Goal: Task Accomplishment & Management: Complete application form

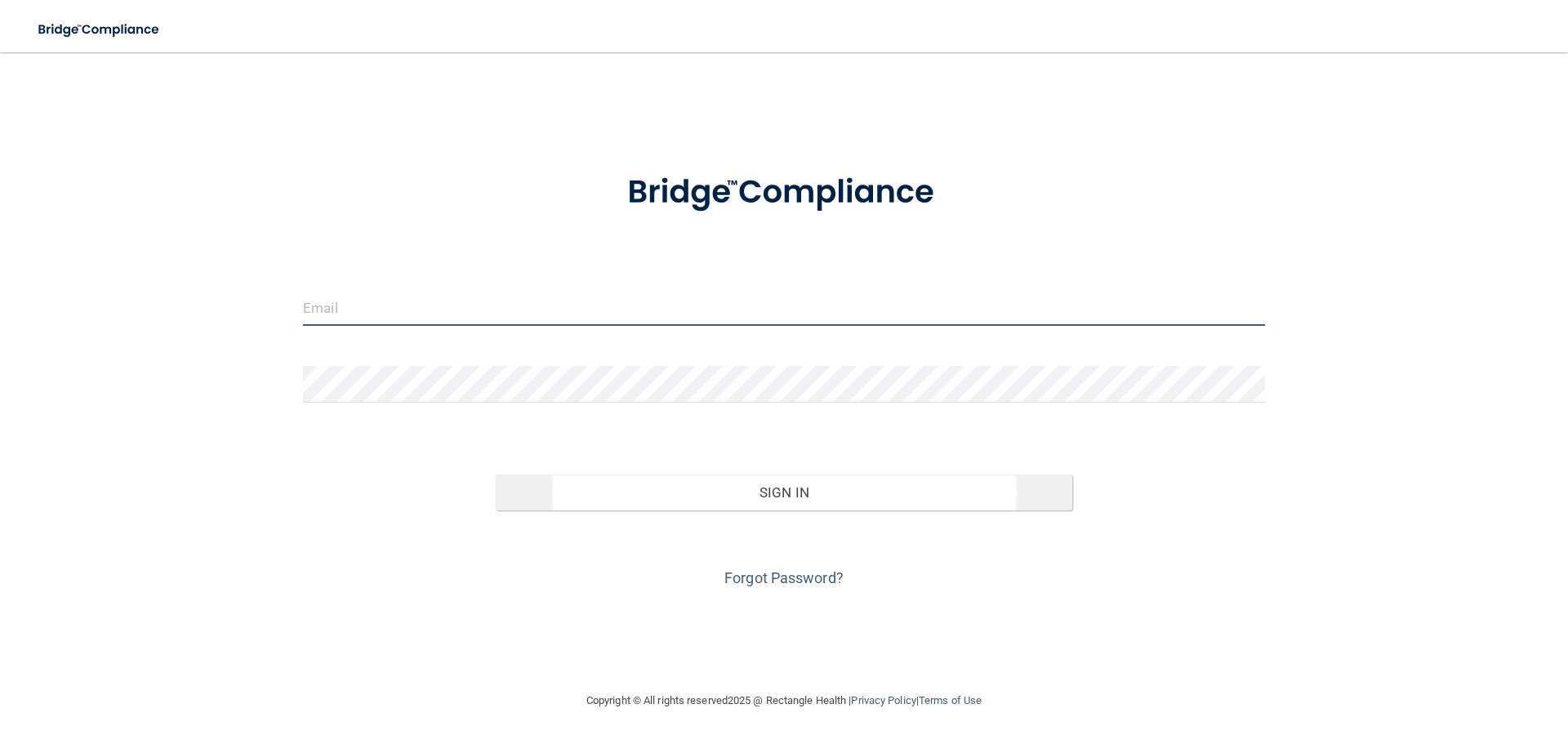
type input "[EMAIL_ADDRESS][DOMAIN_NAME]"
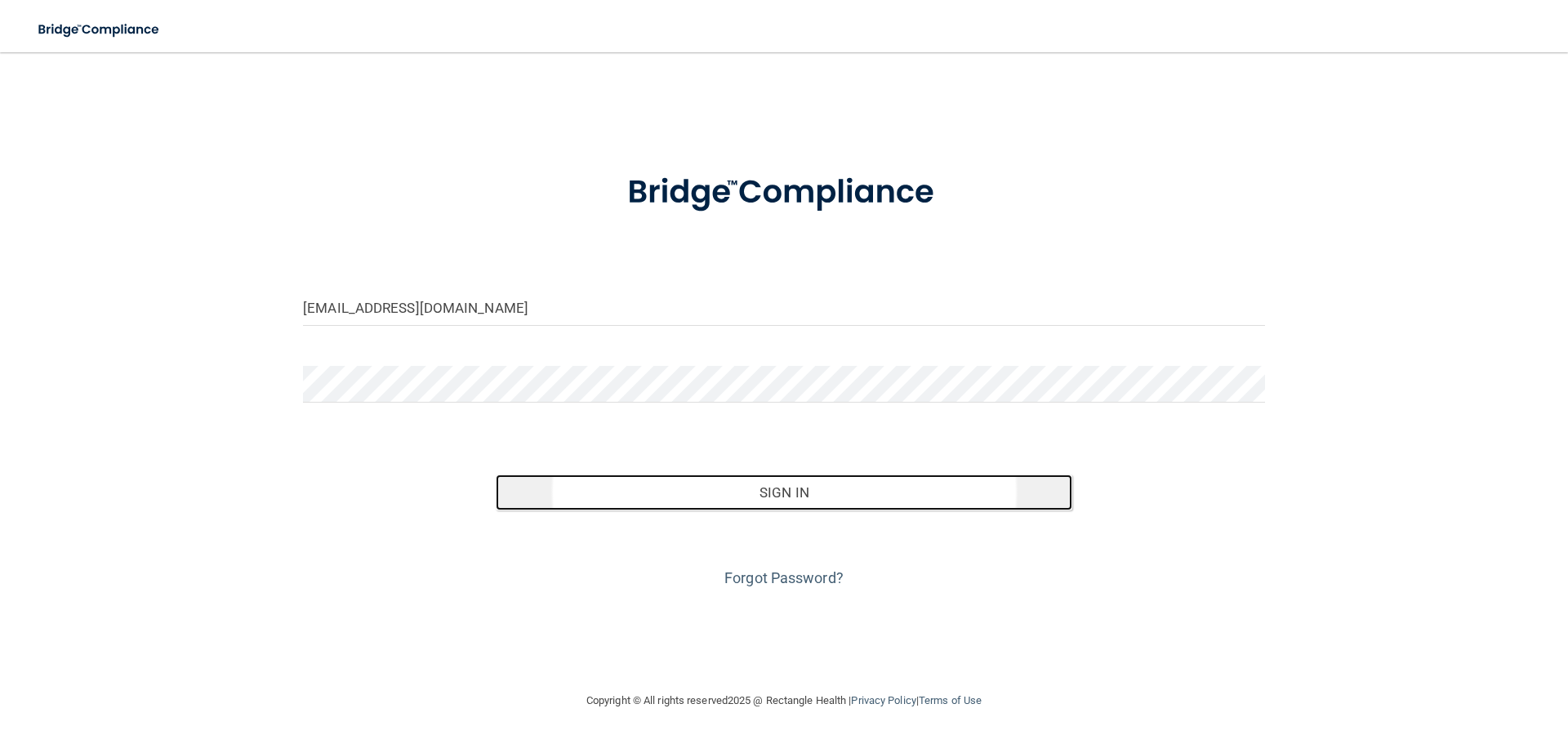
click at [755, 488] on button "Sign In" at bounding box center [784, 492] width 578 height 36
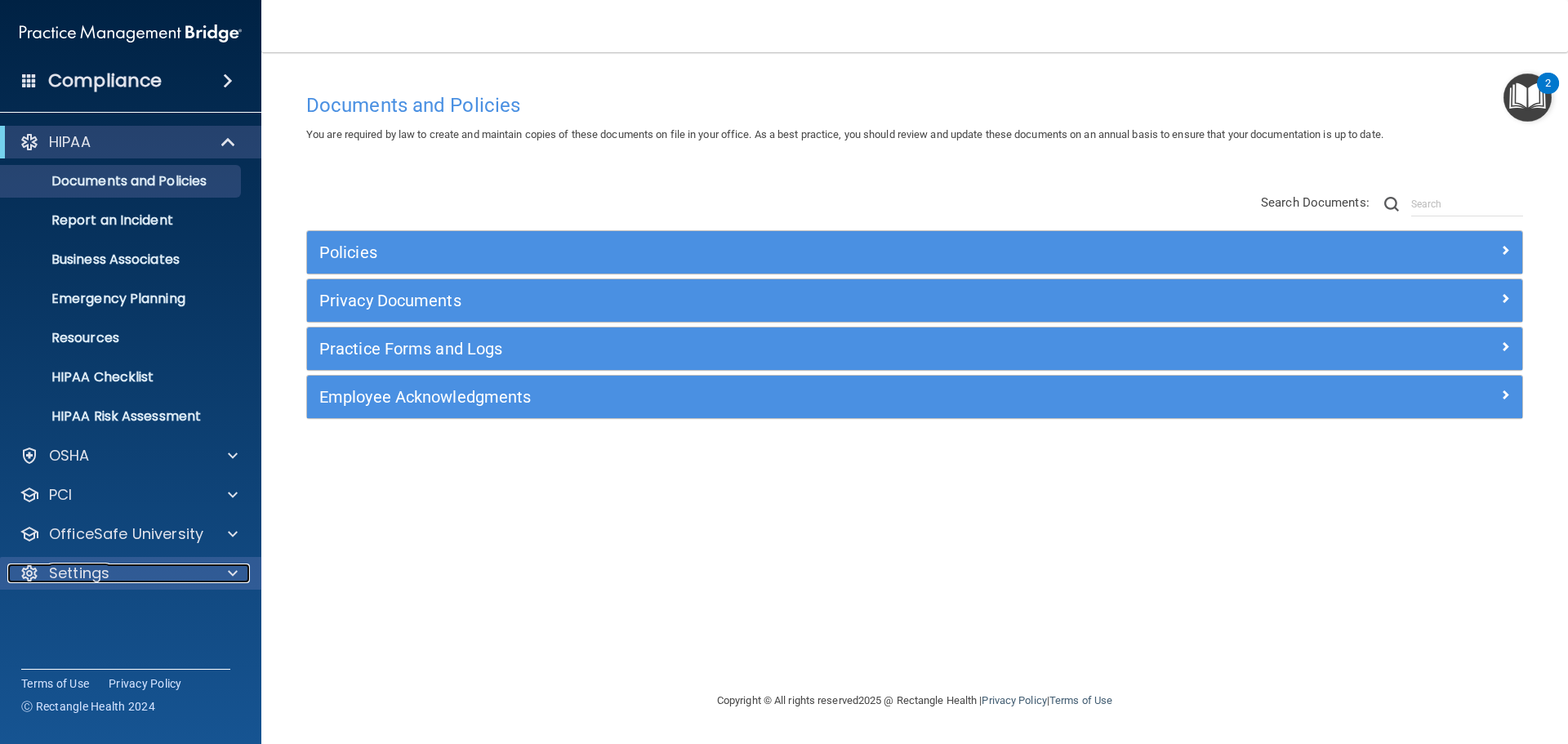
click at [239, 568] on div at bounding box center [231, 573] width 41 height 20
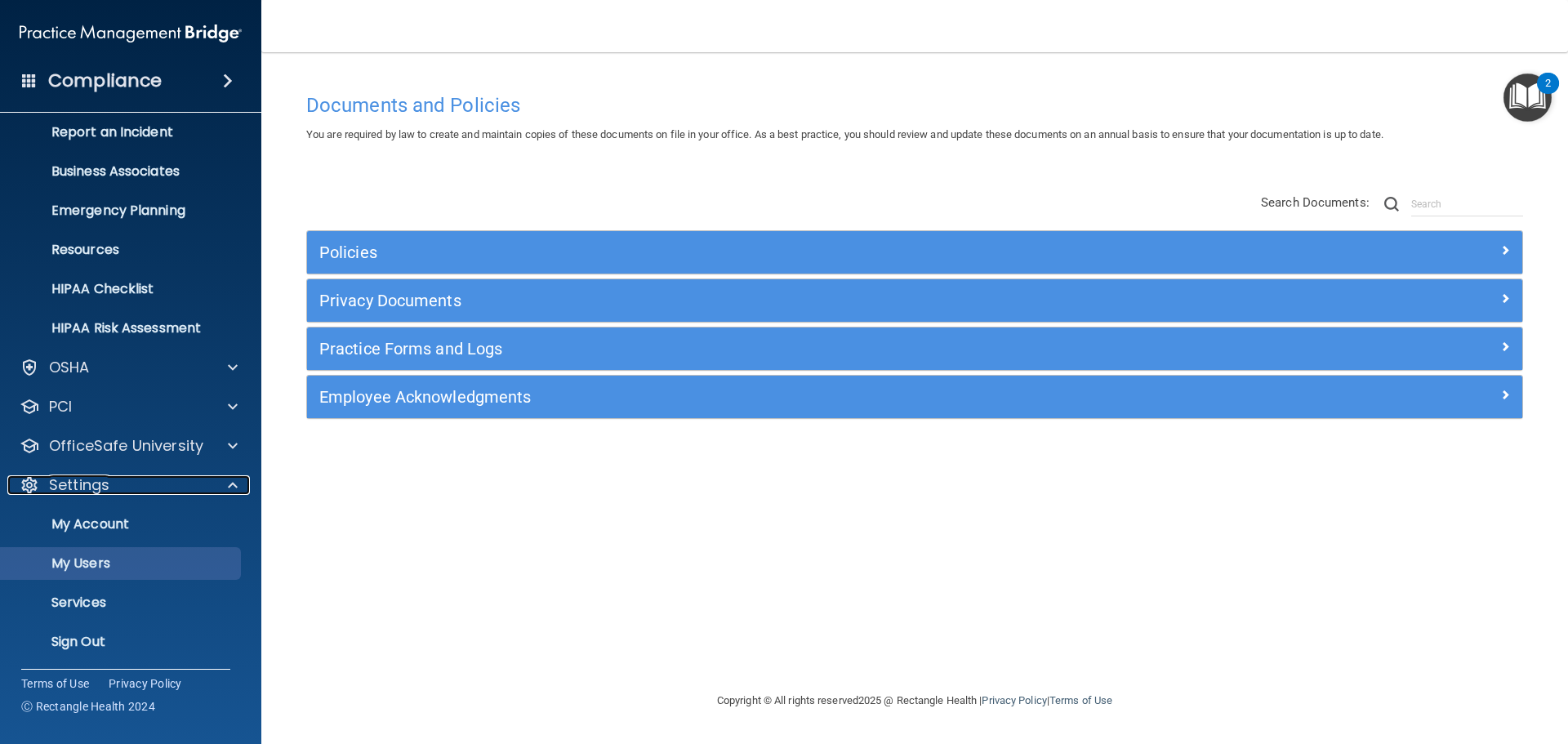
scroll to position [90, 0]
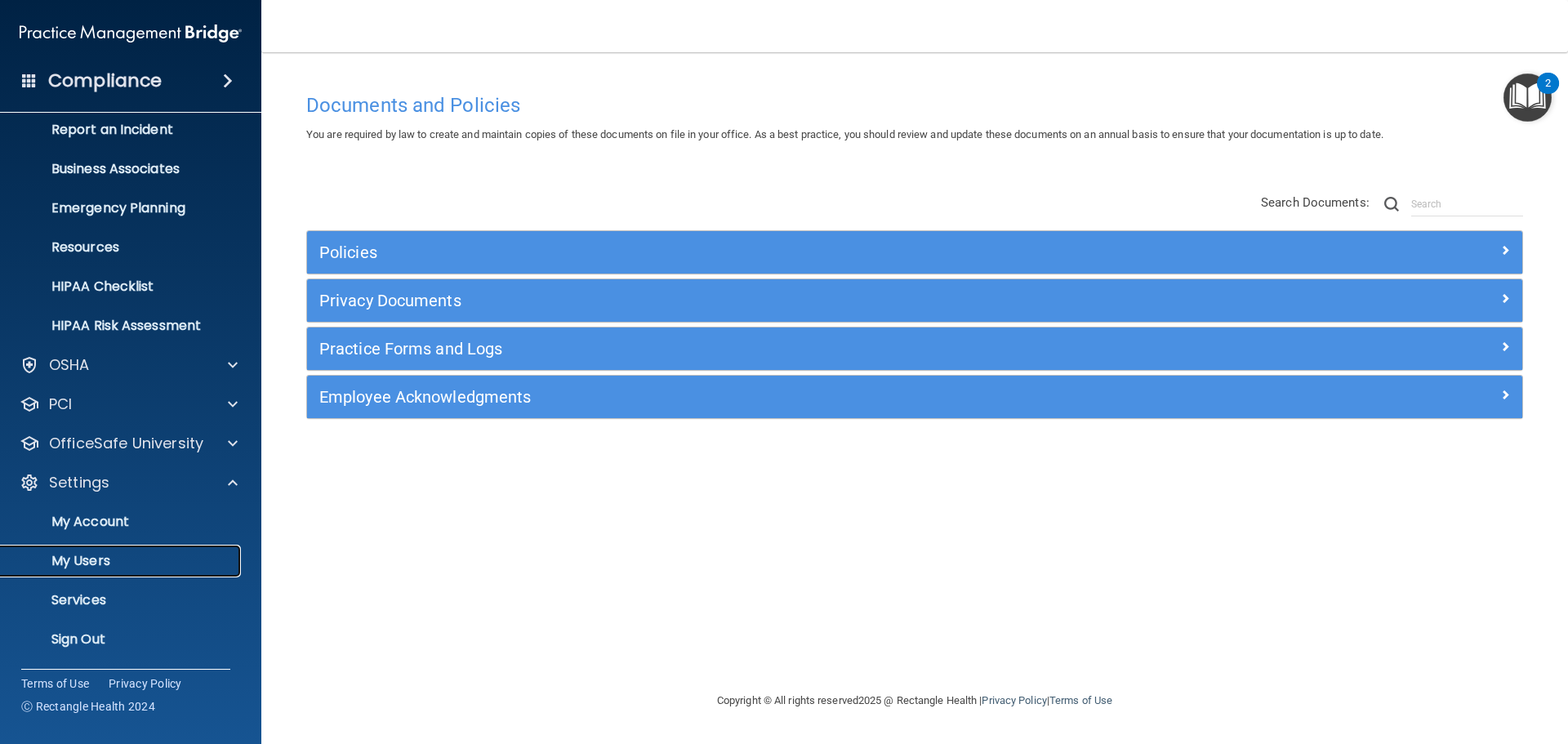
click at [149, 558] on p "My Users" at bounding box center [122, 561] width 223 height 16
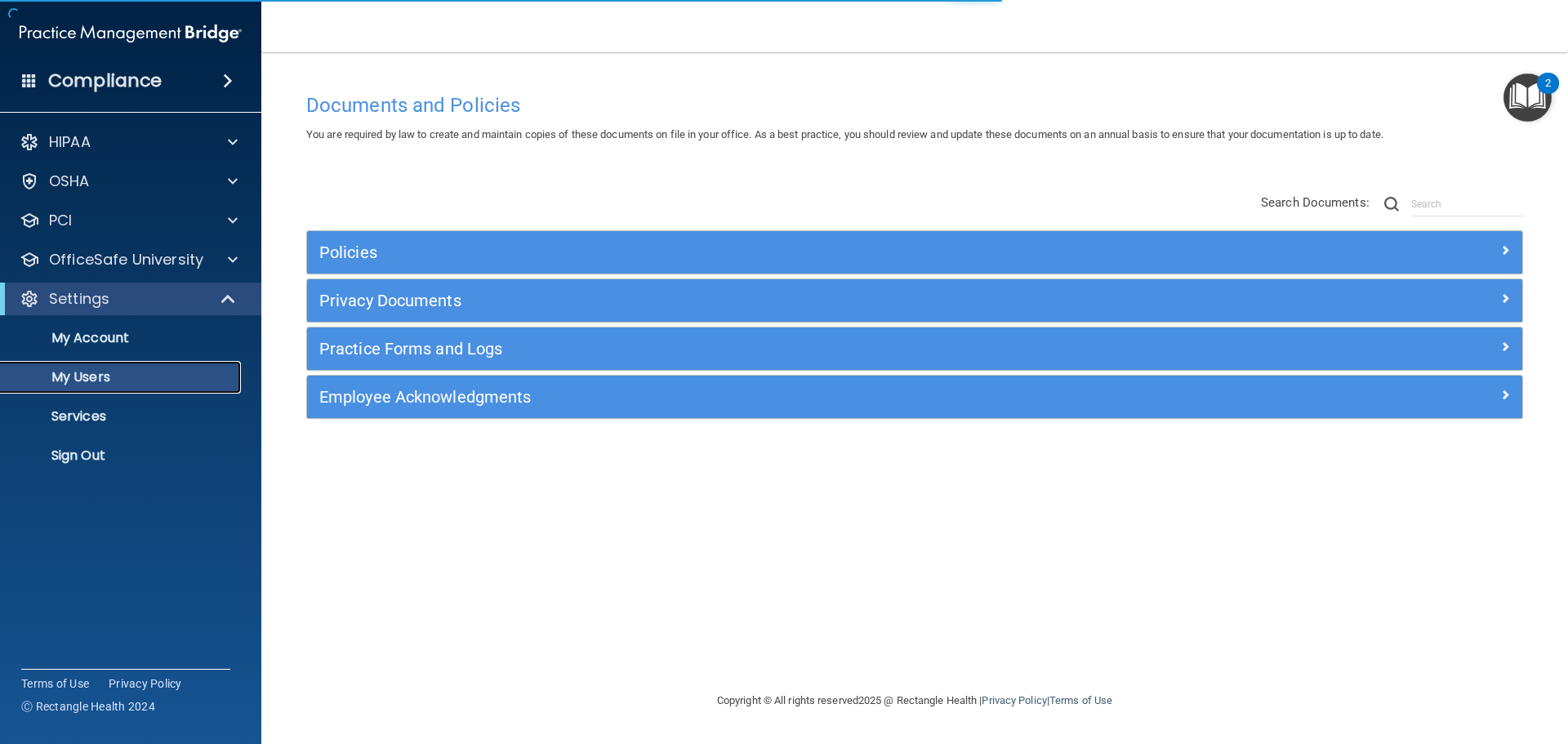
select select "20"
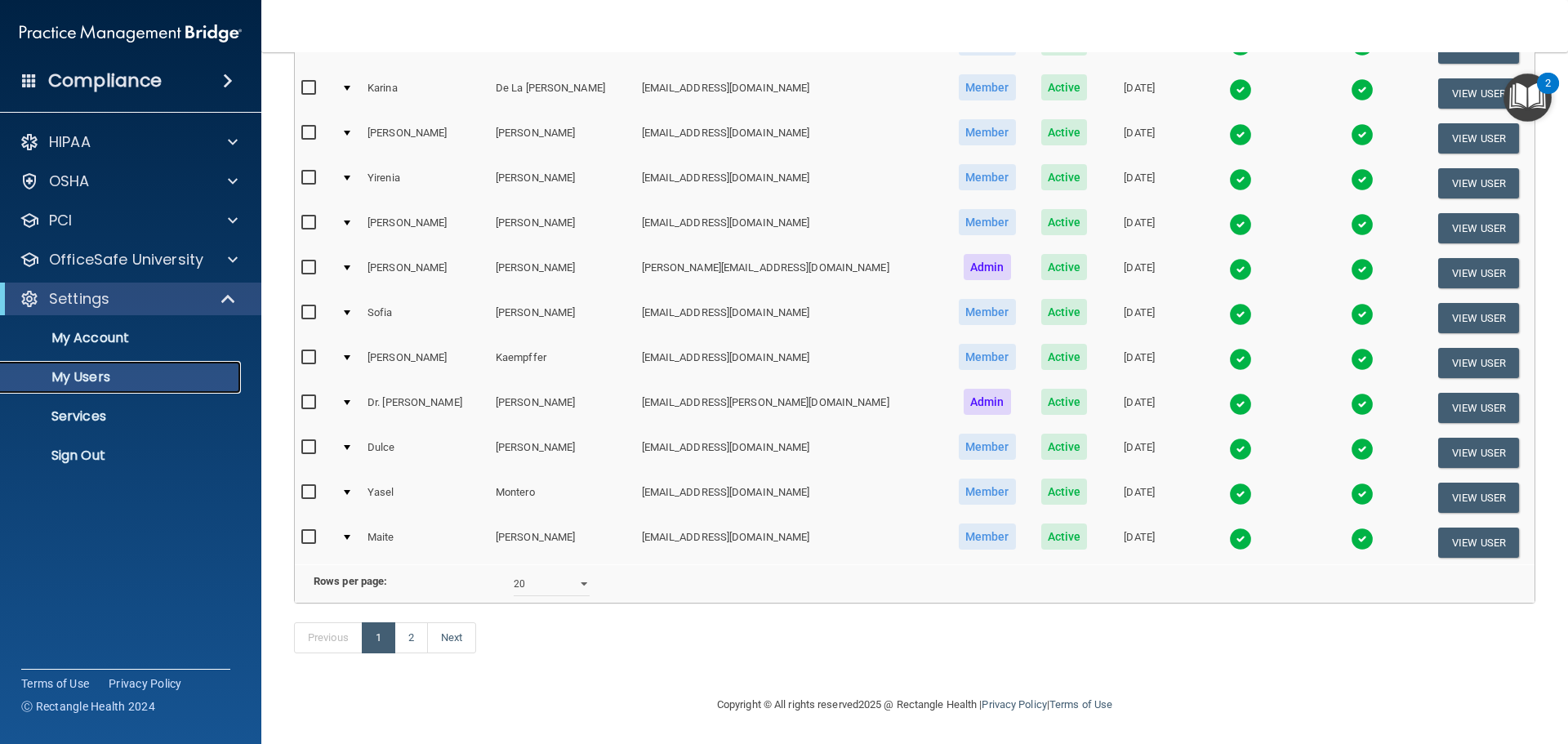
scroll to position [608, 0]
click at [409, 631] on link "2" at bounding box center [411, 638] width 34 height 31
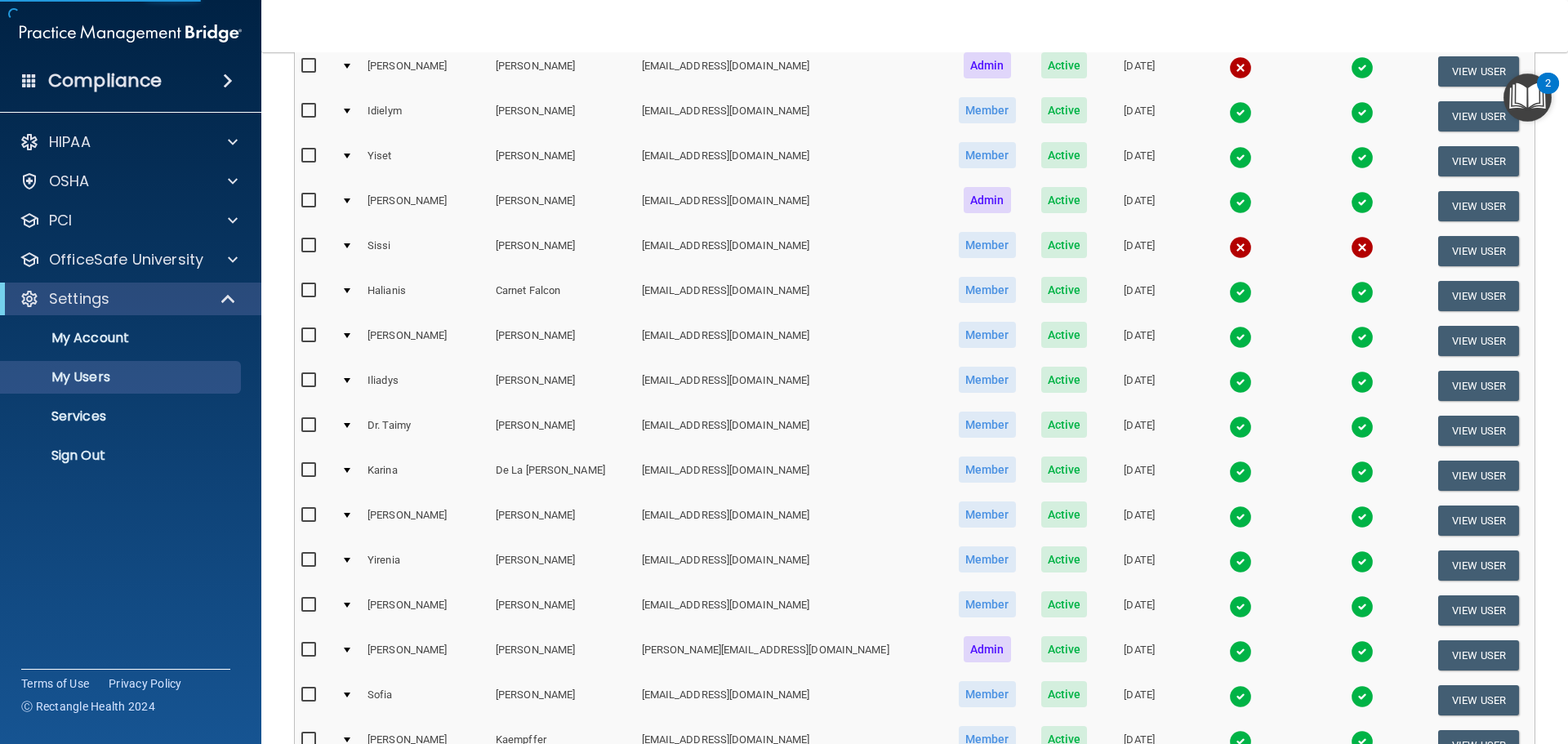
scroll to position [199, 0]
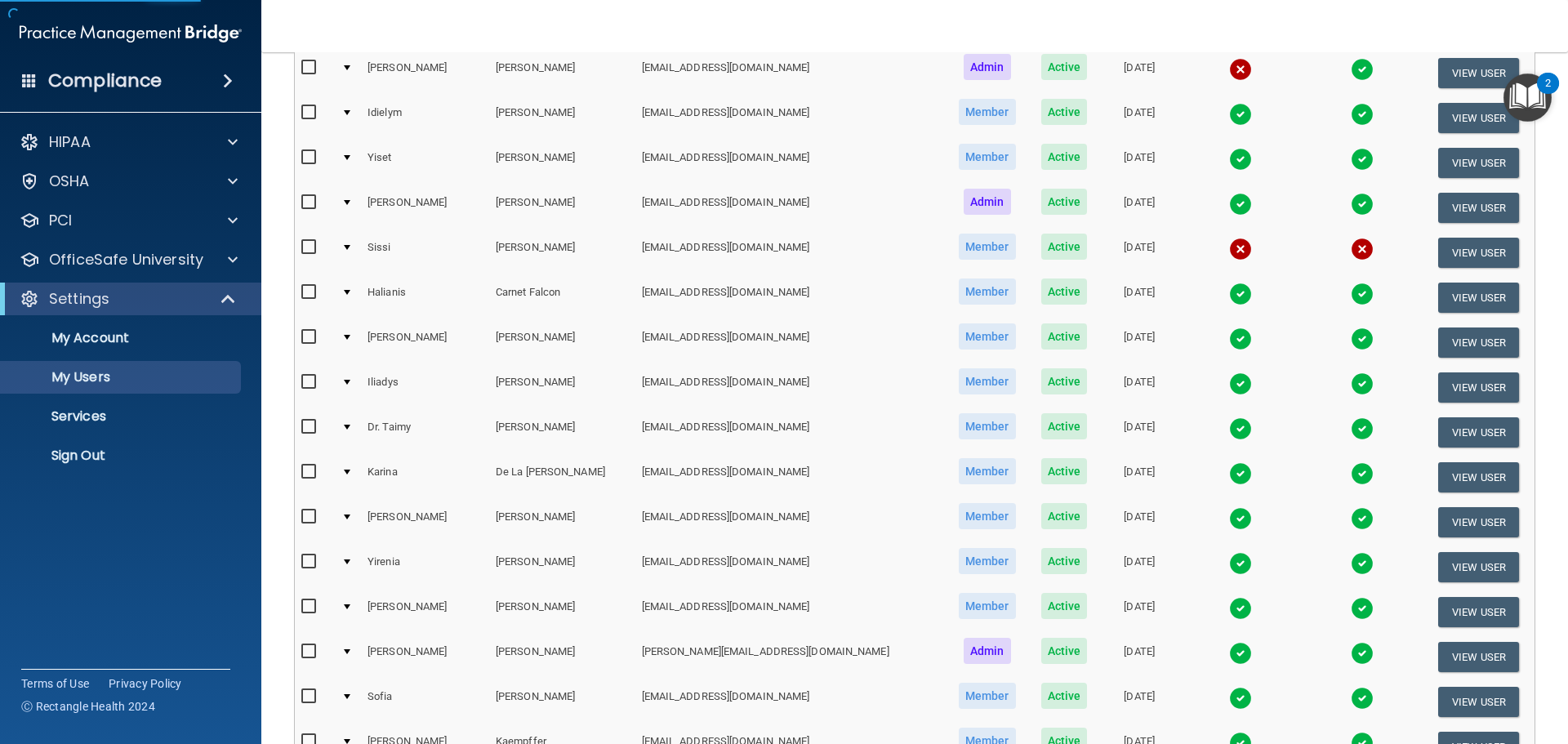
select select "20"
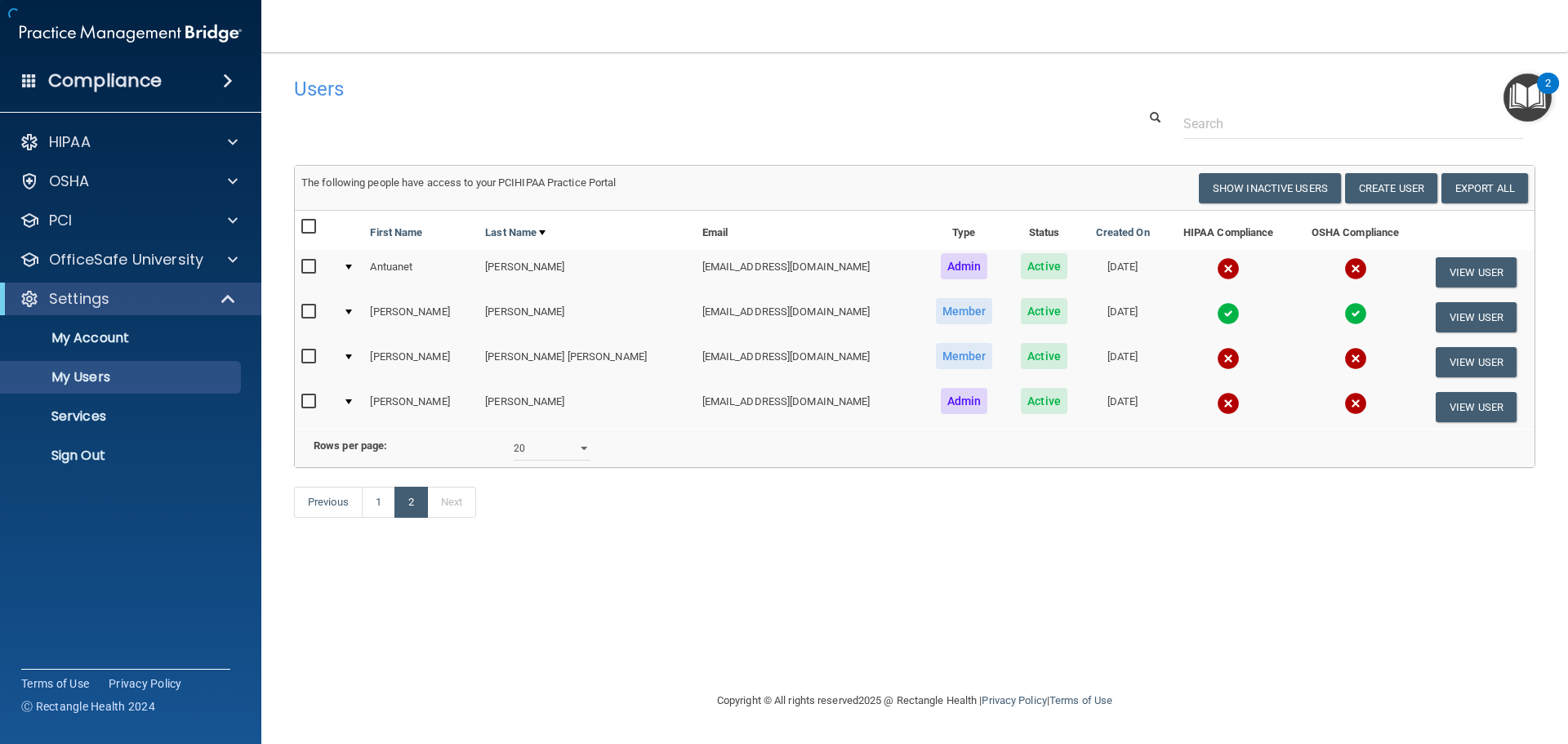
scroll to position [0, 0]
click at [1469, 355] on button "View User" at bounding box center [1476, 362] width 81 height 30
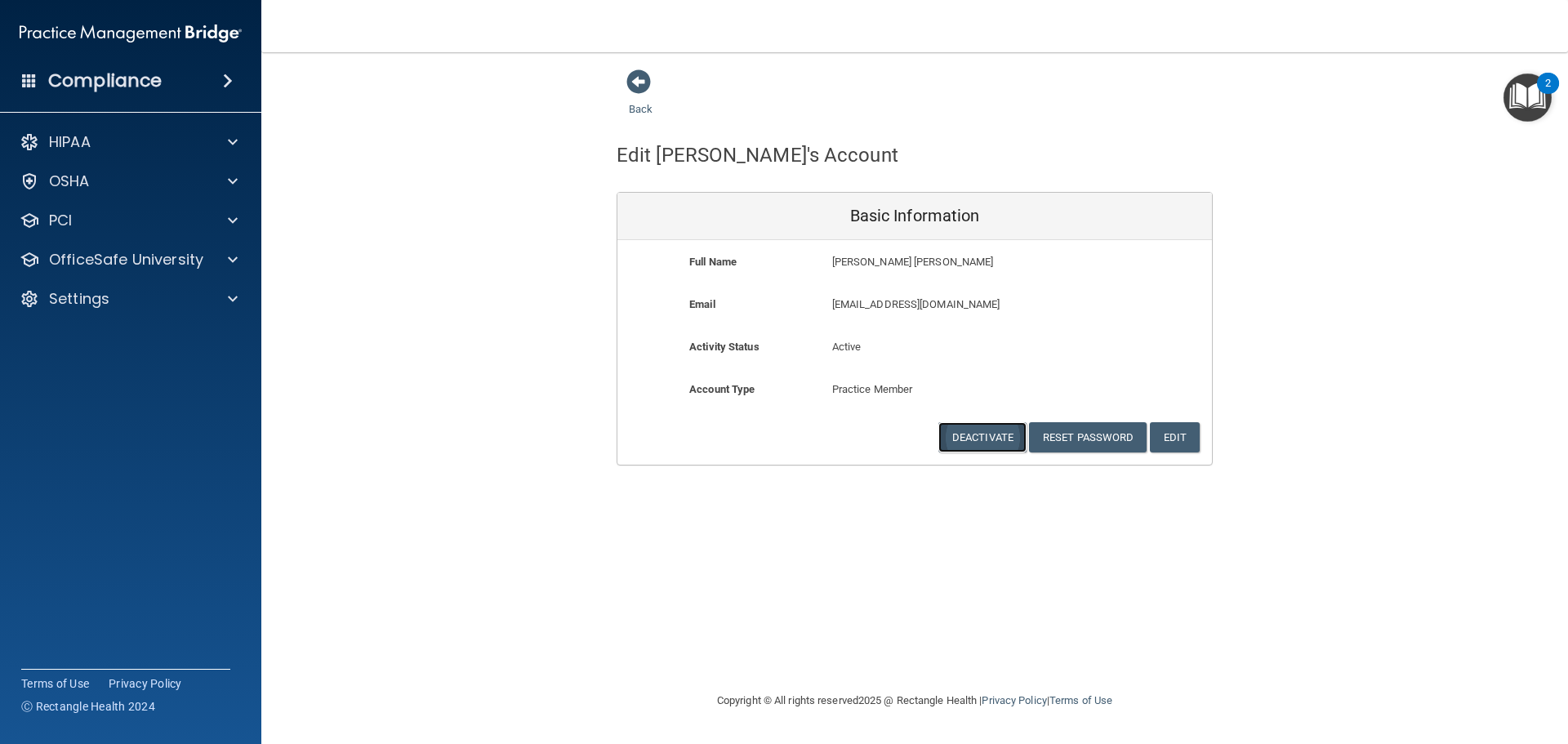
click at [1010, 445] on button "Deactivate" at bounding box center [983, 437] width 89 height 30
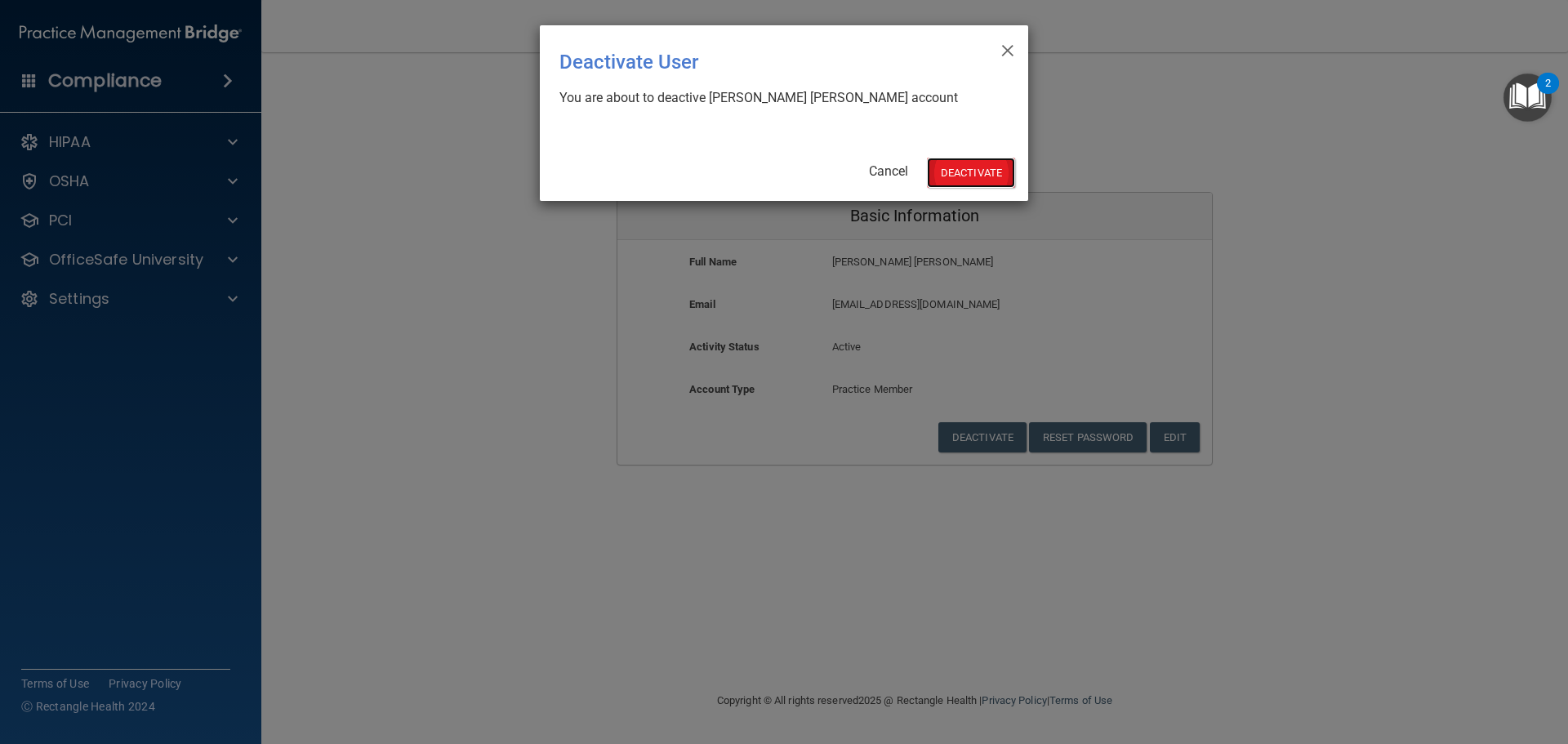
click at [936, 172] on button "Deactivate" at bounding box center [971, 172] width 89 height 30
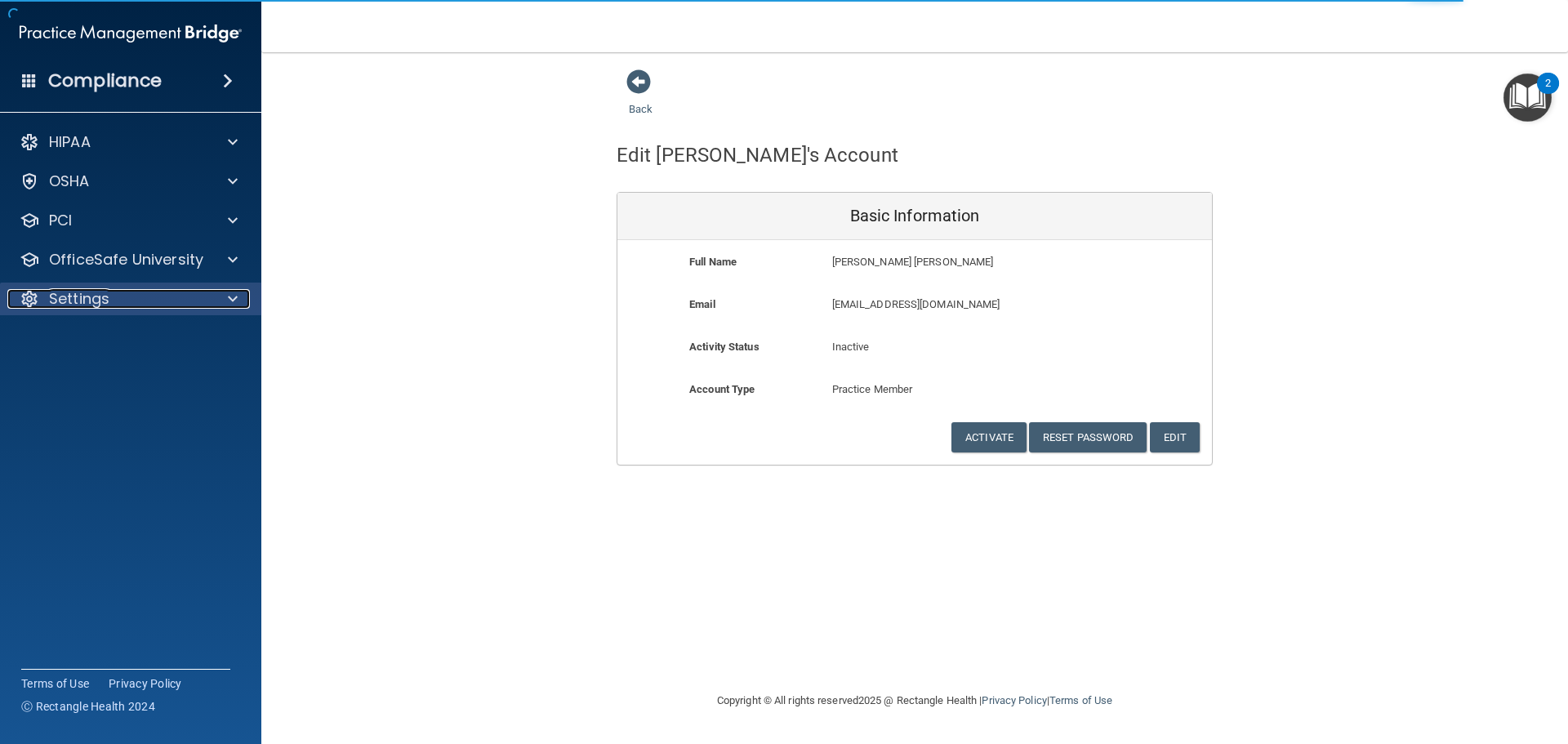
click at [238, 304] on div at bounding box center [231, 299] width 41 height 20
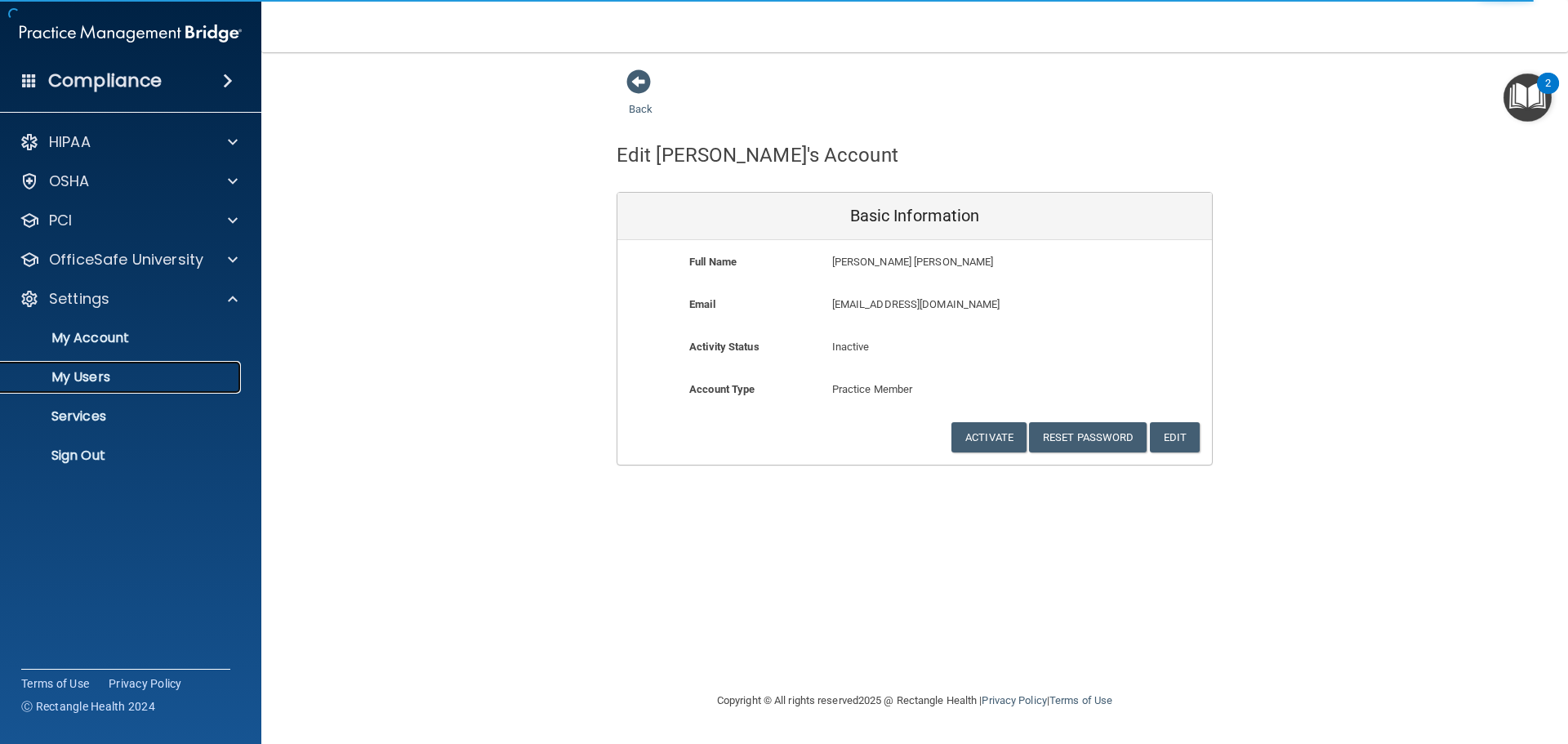
click at [151, 387] on link "My Users" at bounding box center [112, 377] width 258 height 33
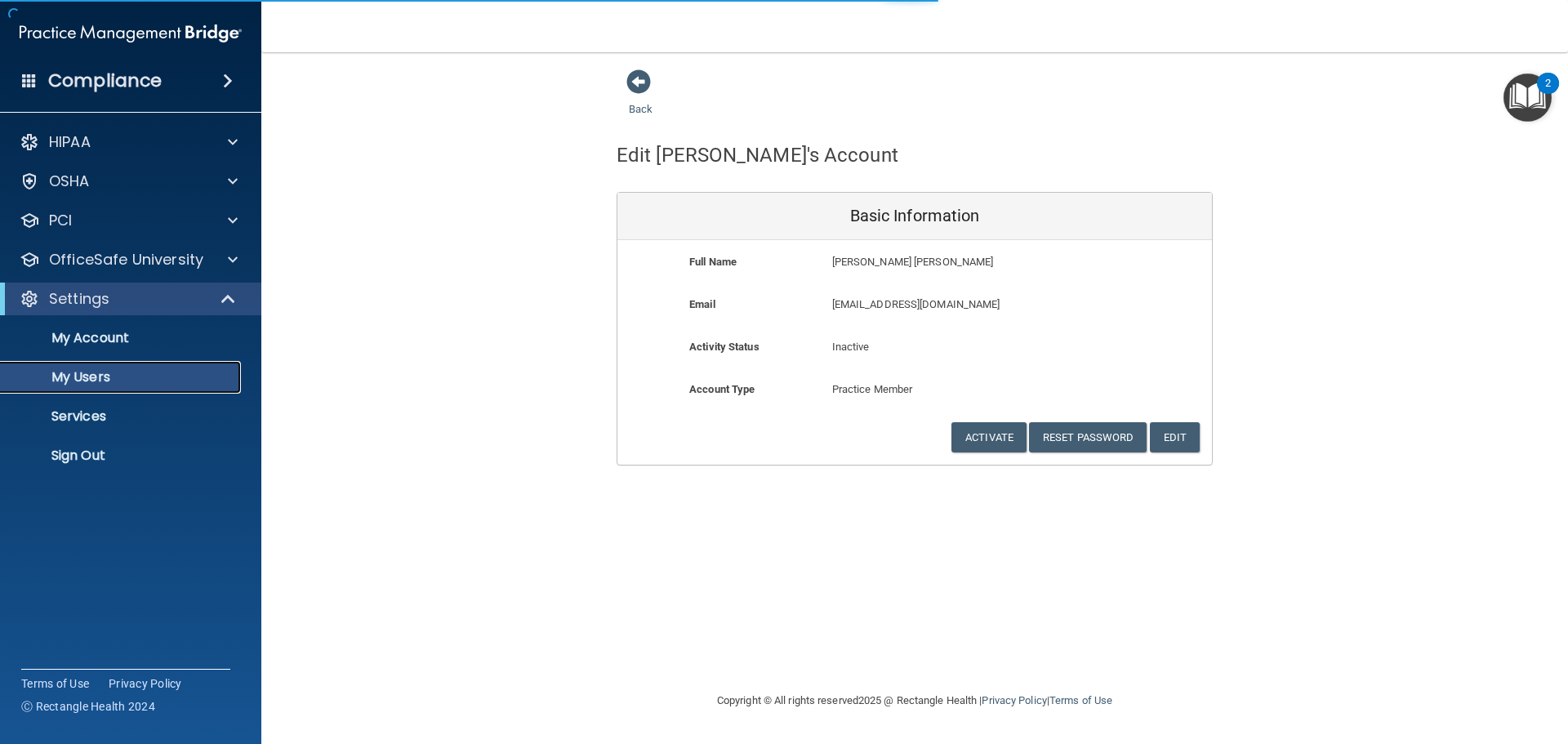
select select "20"
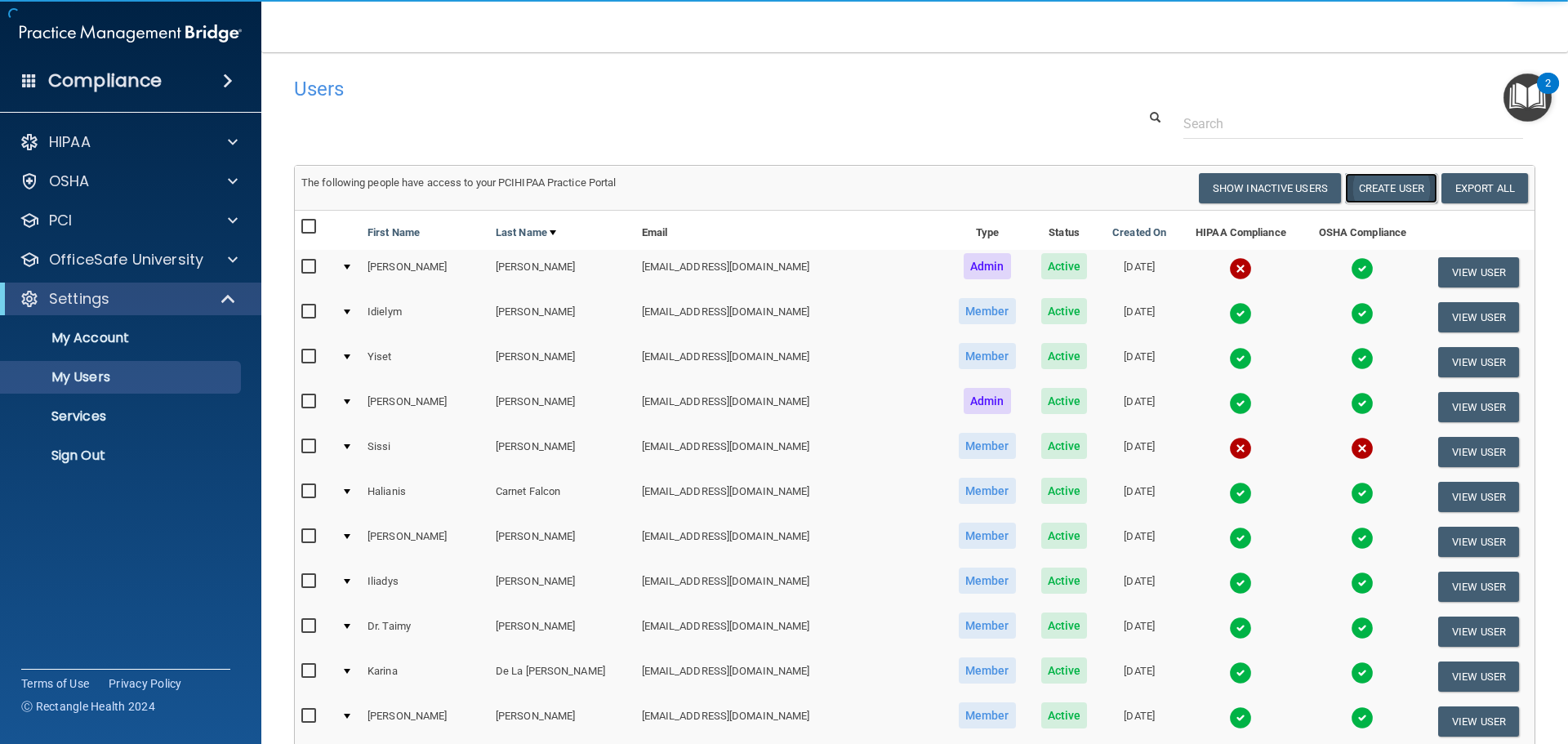
click at [1383, 199] on button "Create User" at bounding box center [1392, 188] width 92 height 30
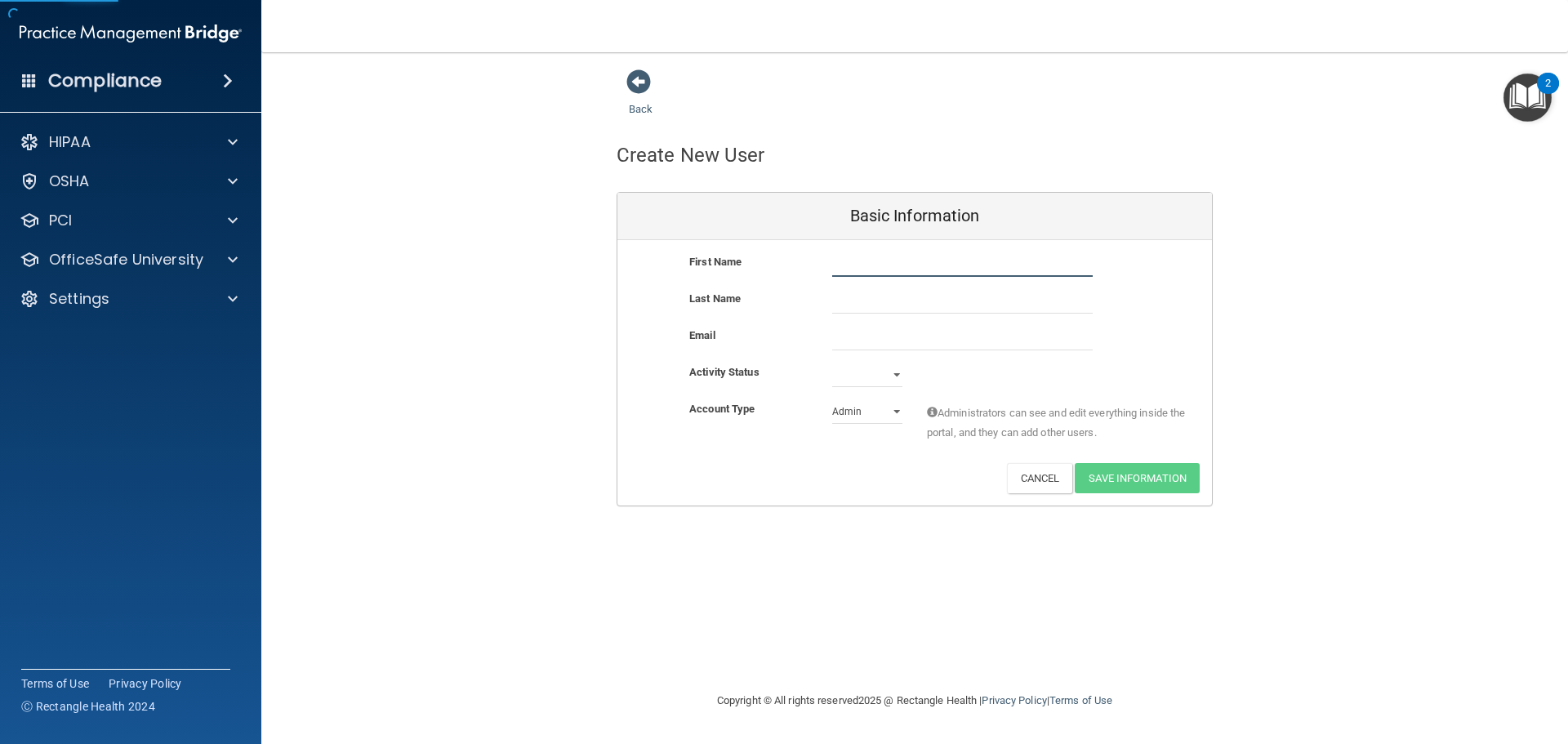
click at [848, 273] on input "text" at bounding box center [962, 265] width 261 height 25
type input "Nicole"
click at [845, 308] on input "text" at bounding box center [962, 301] width 261 height 25
type input "Echazabal"
click at [861, 343] on input "email" at bounding box center [962, 338] width 261 height 25
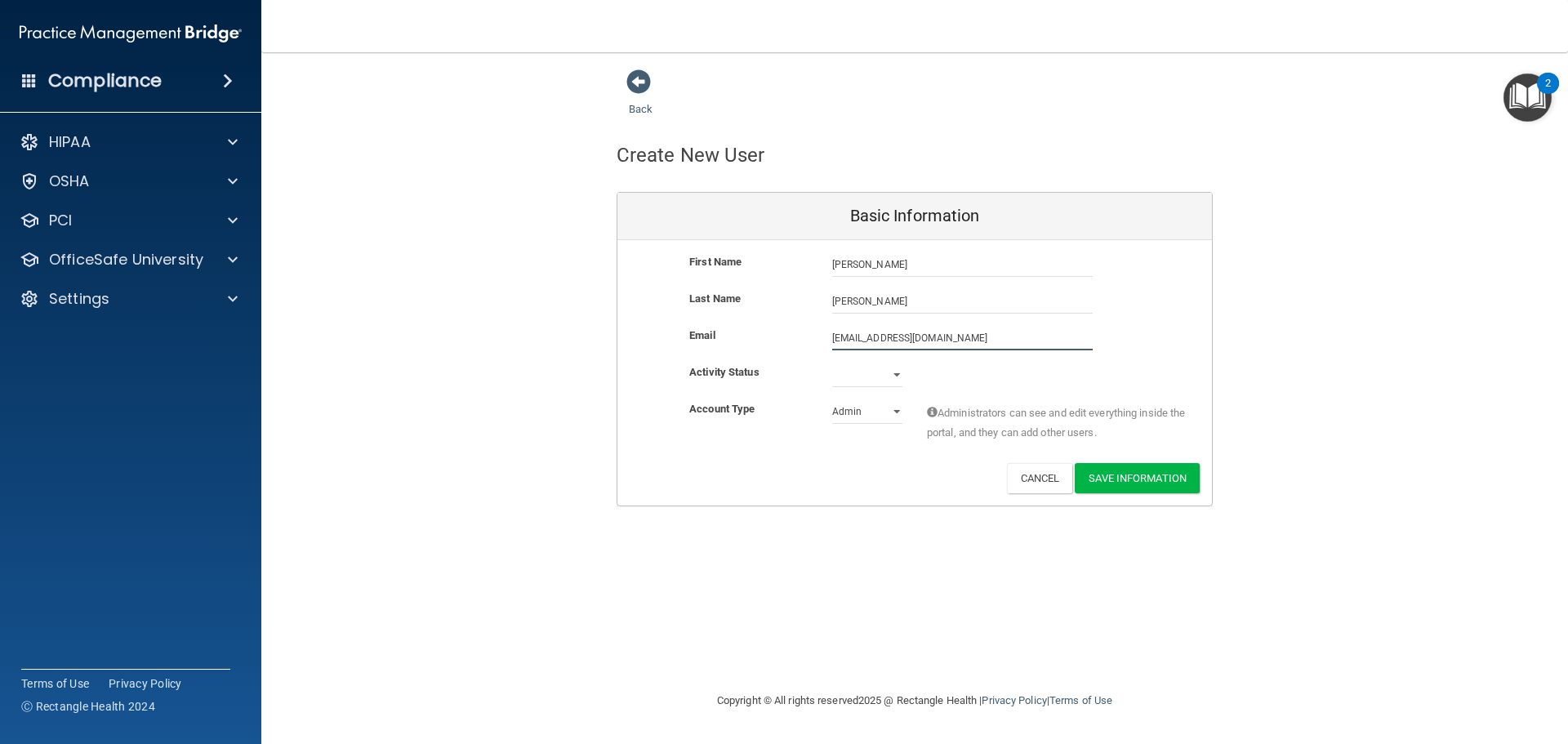
type input "nicoleee0250@icloud.com"
click at [901, 373] on select "Active Inactive" at bounding box center [867, 375] width 71 height 25
select select "active"
click at [832, 363] on select "Active Inactive" at bounding box center [867, 375] width 71 height 25
click at [897, 415] on select "Admin Member" at bounding box center [867, 412] width 71 height 25
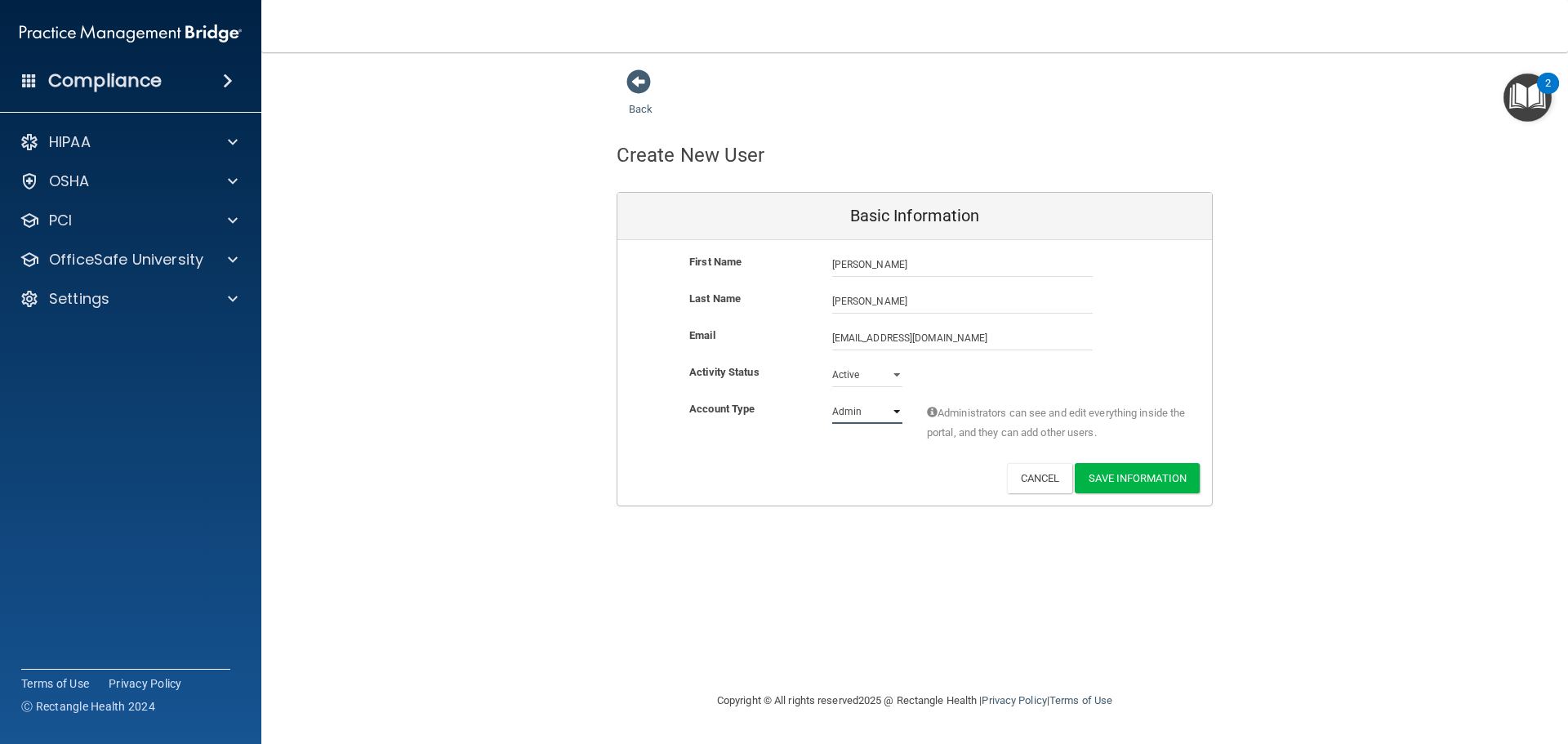
select select "practice_member"
click at [832, 399] on select "Admin Member" at bounding box center [867, 412] width 71 height 25
click at [1123, 485] on button "Save Information" at bounding box center [1137, 477] width 125 height 30
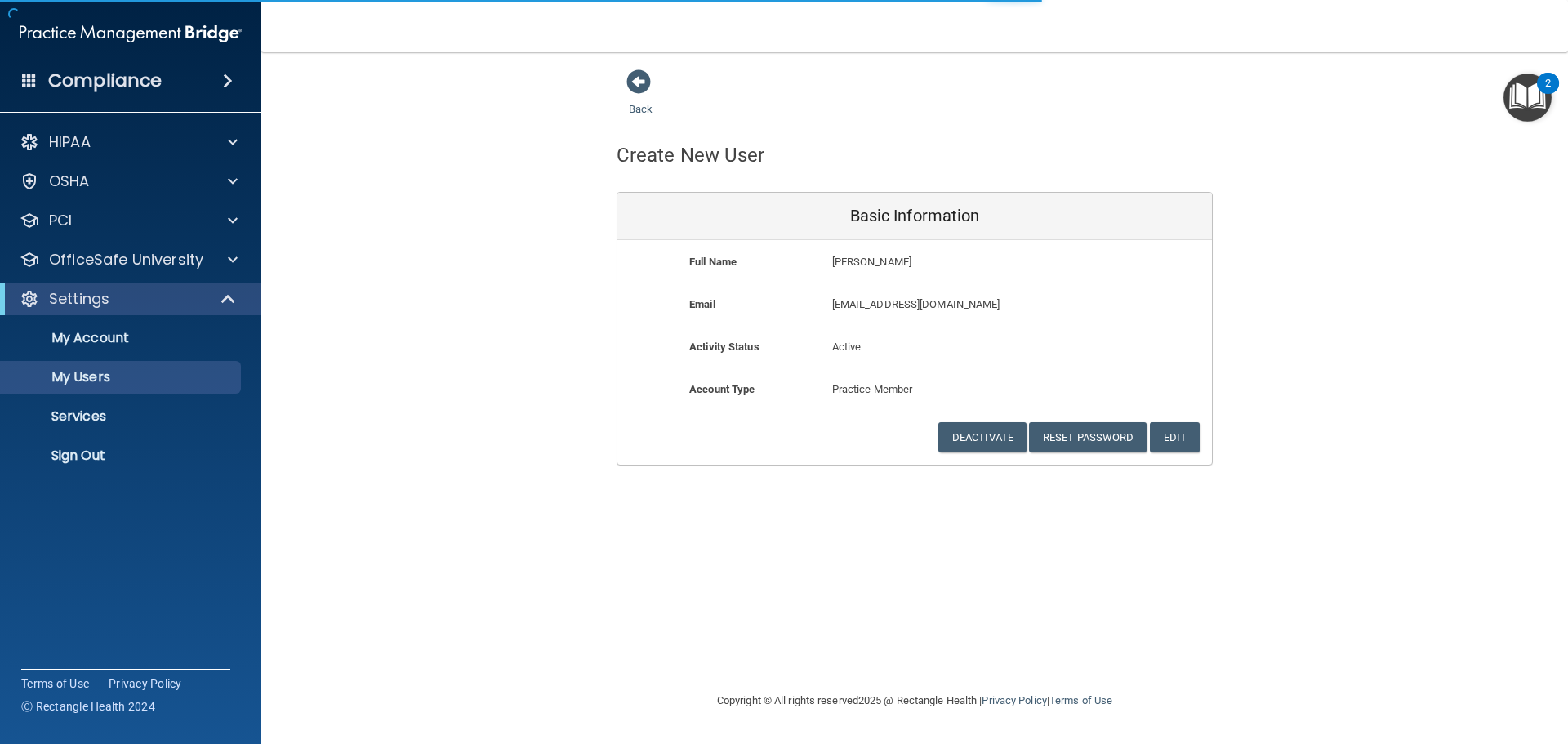
select select "20"
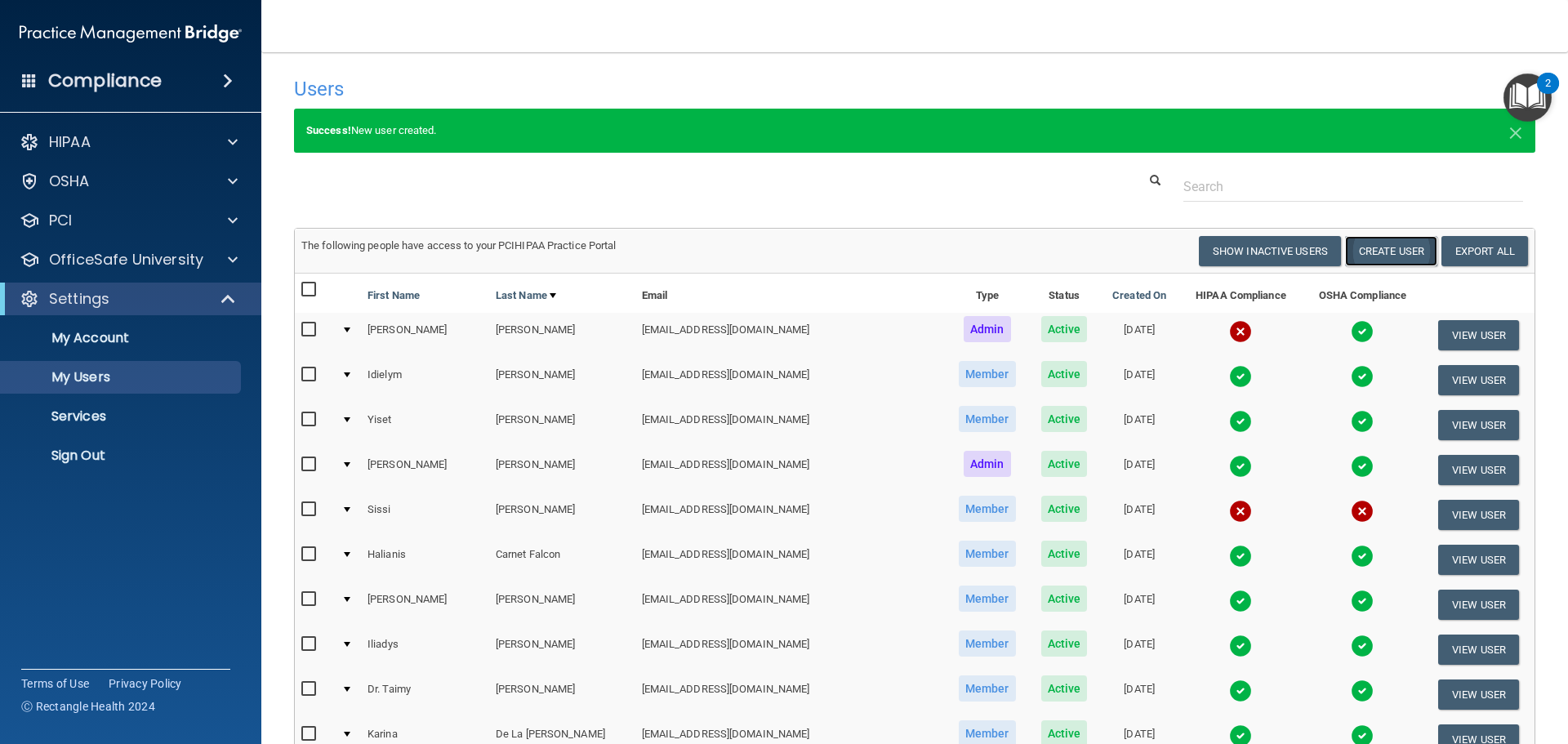
click at [1357, 260] on button "Create User" at bounding box center [1392, 251] width 92 height 30
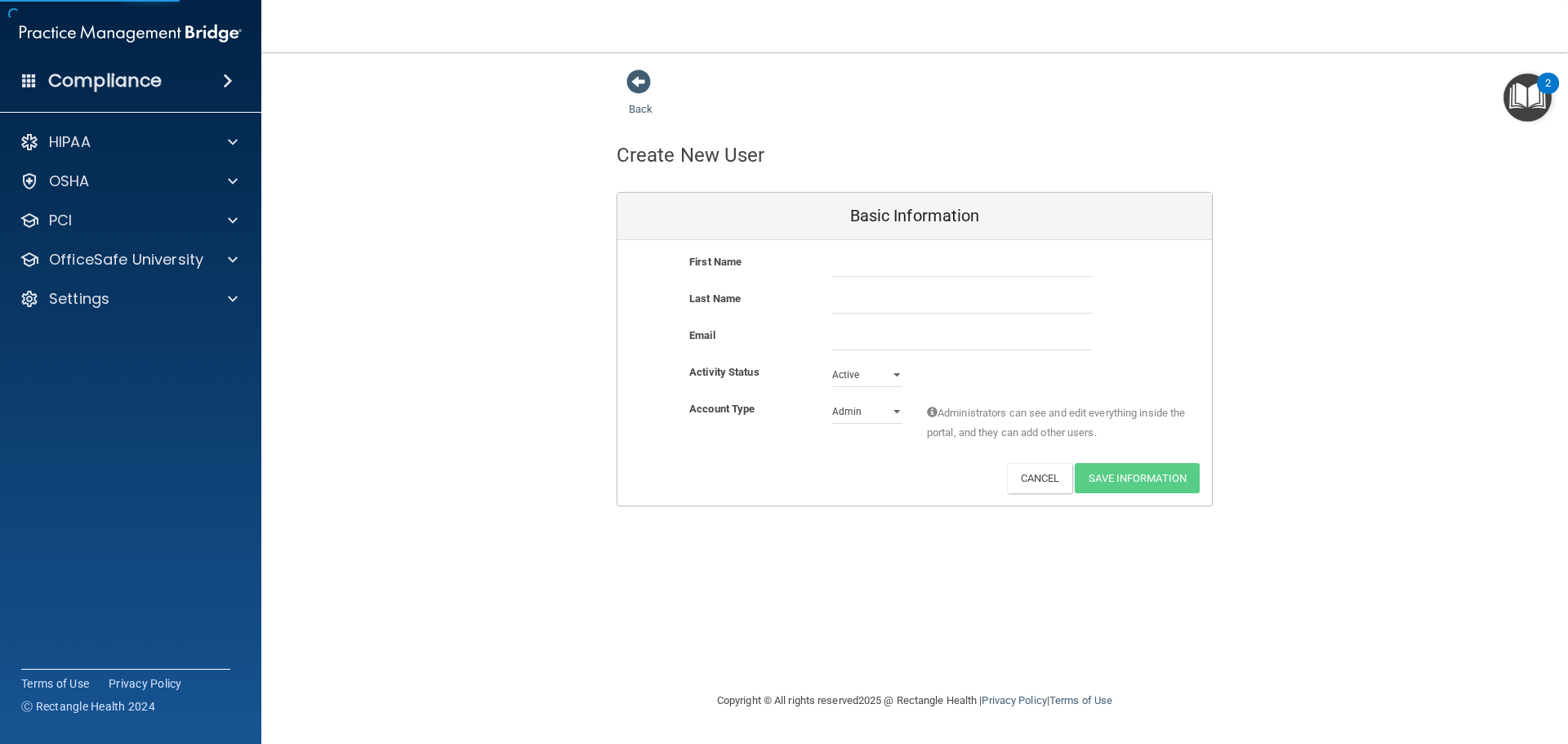
click at [935, 240] on div "Basic Information" at bounding box center [915, 217] width 595 height 48
click at [927, 266] on input "text" at bounding box center [962, 265] width 261 height 25
type input "Alejandra"
click at [989, 313] on input "text" at bounding box center [962, 301] width 261 height 25
type input "Sanchez"
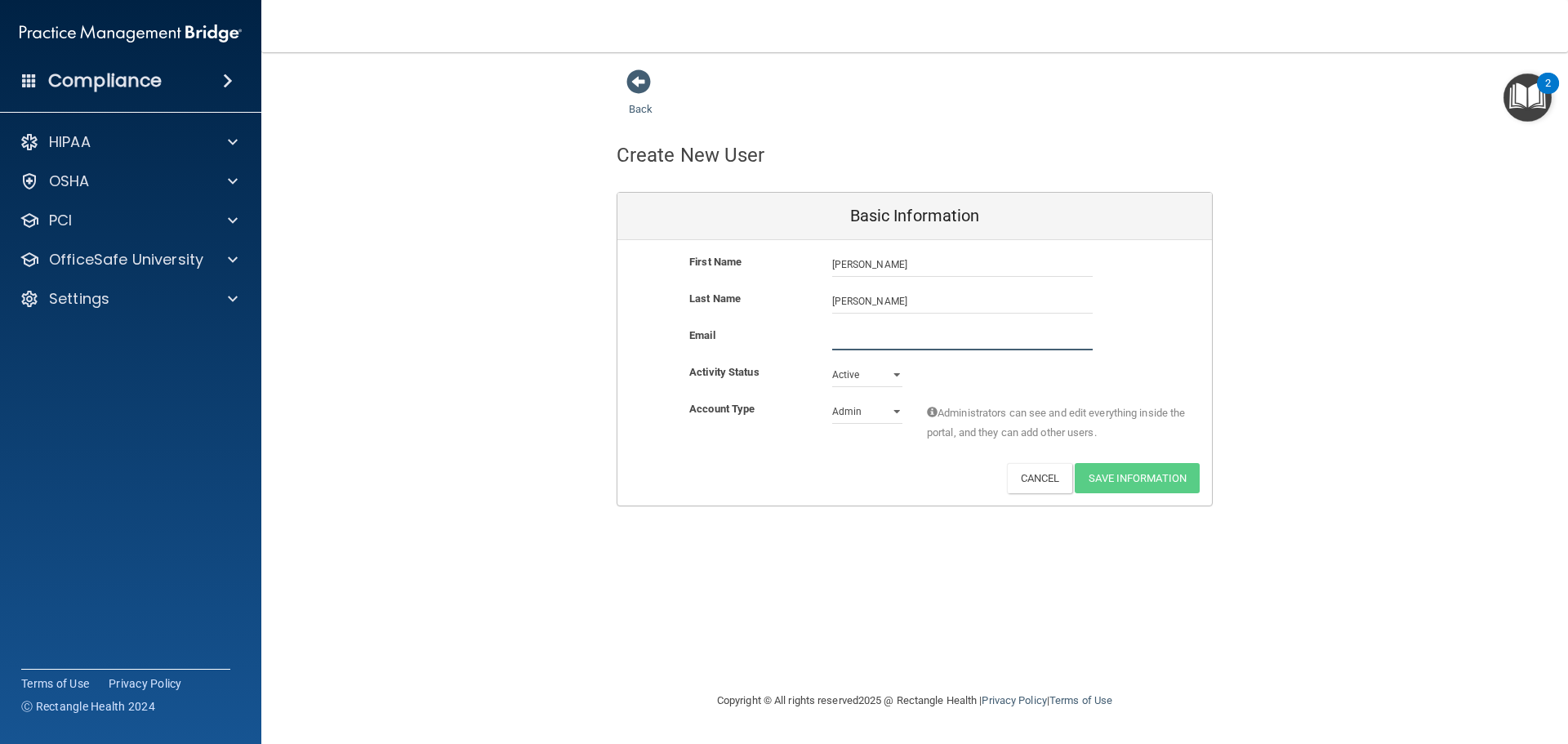
click at [854, 337] on input "email" at bounding box center [962, 338] width 261 height 25
type input "alepatty2506@gmail.com"
click at [888, 376] on select "Active Inactive" at bounding box center [867, 375] width 71 height 25
click at [832, 363] on select "Active Inactive" at bounding box center [867, 375] width 71 height 25
drag, startPoint x: 875, startPoint y: 414, endPoint x: 876, endPoint y: 423, distance: 9.1
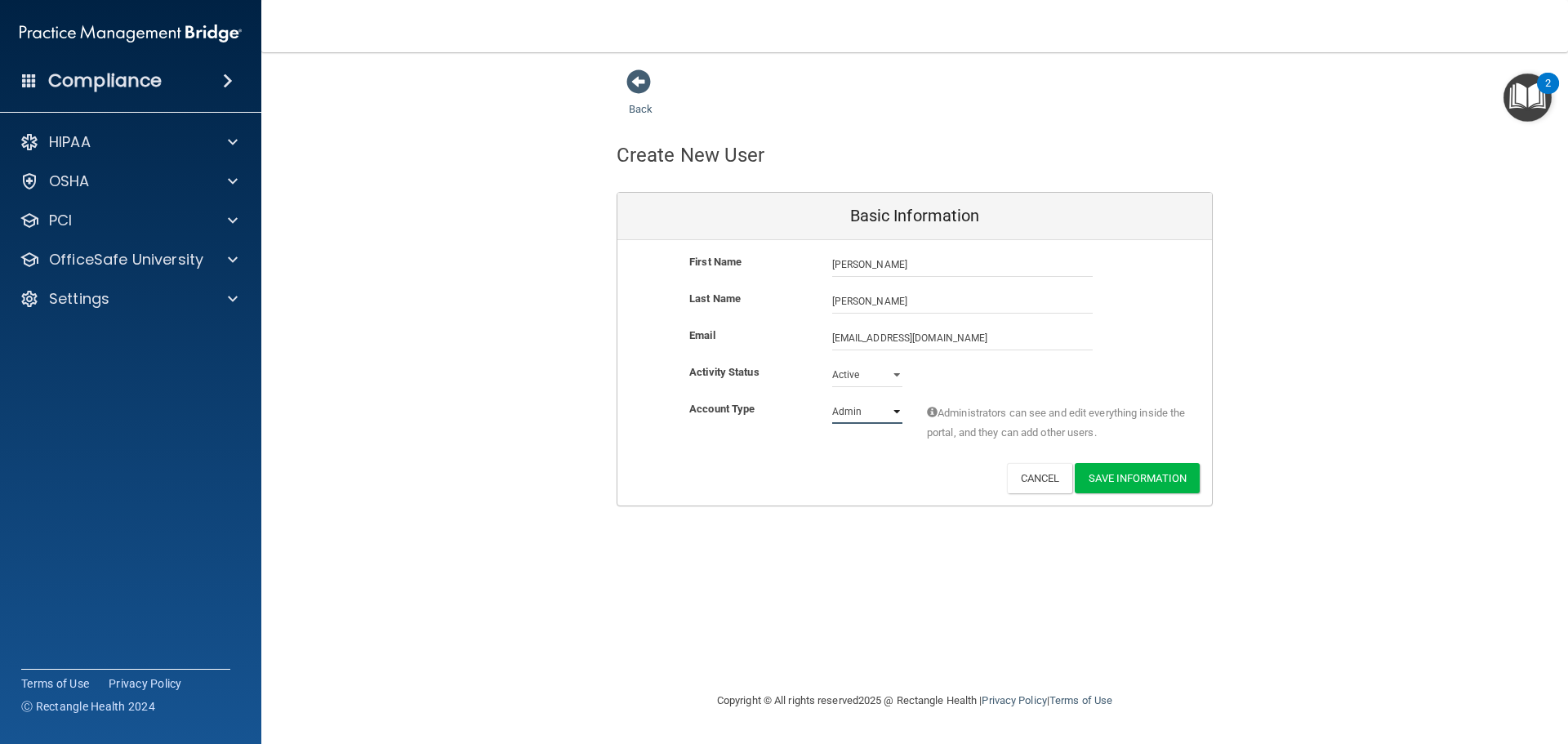
click at [875, 414] on select "Admin Member" at bounding box center [867, 412] width 71 height 25
select select "practice_member"
click at [832, 399] on select "Admin Member" at bounding box center [867, 412] width 71 height 25
click at [1126, 487] on button "Save Information" at bounding box center [1137, 477] width 125 height 30
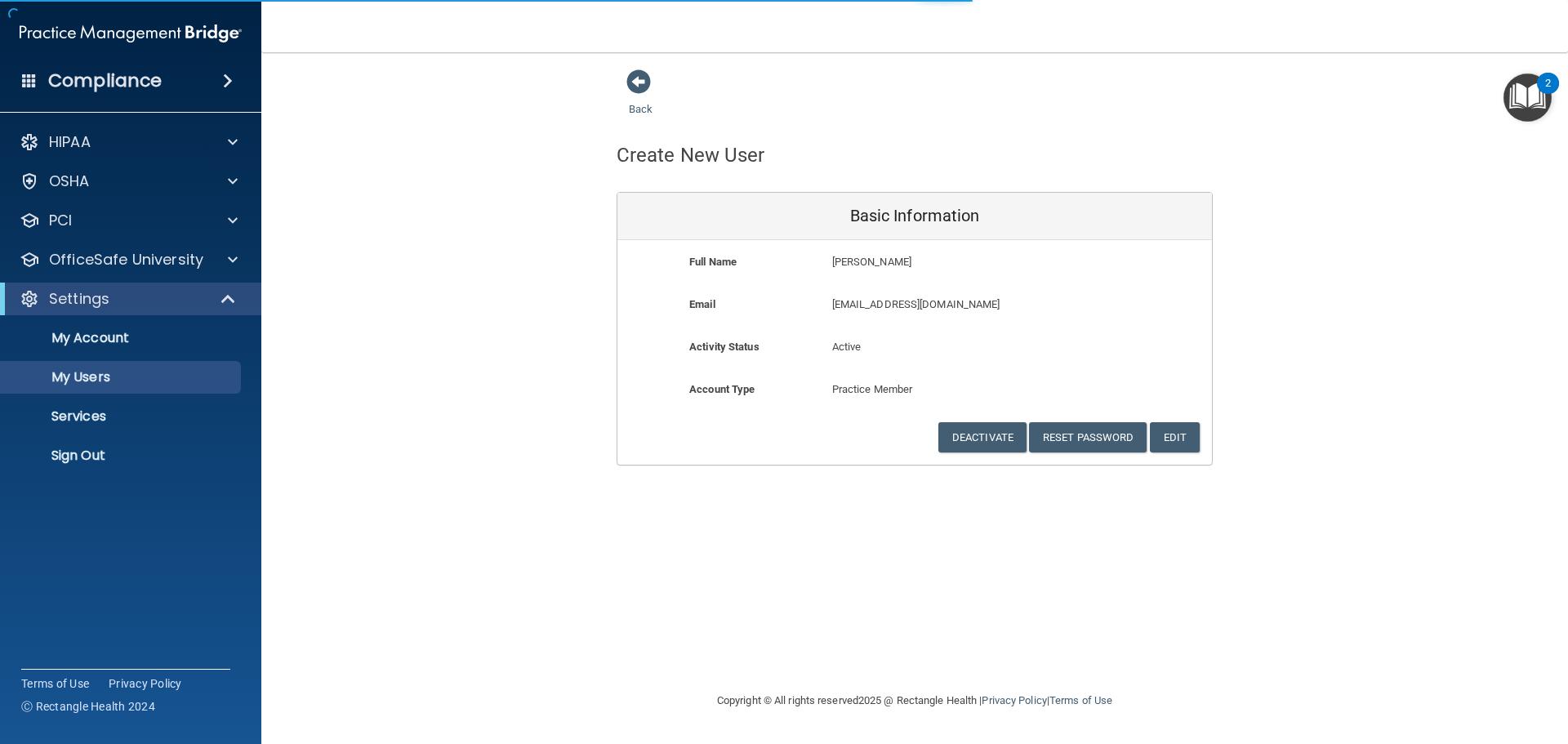
select select "20"
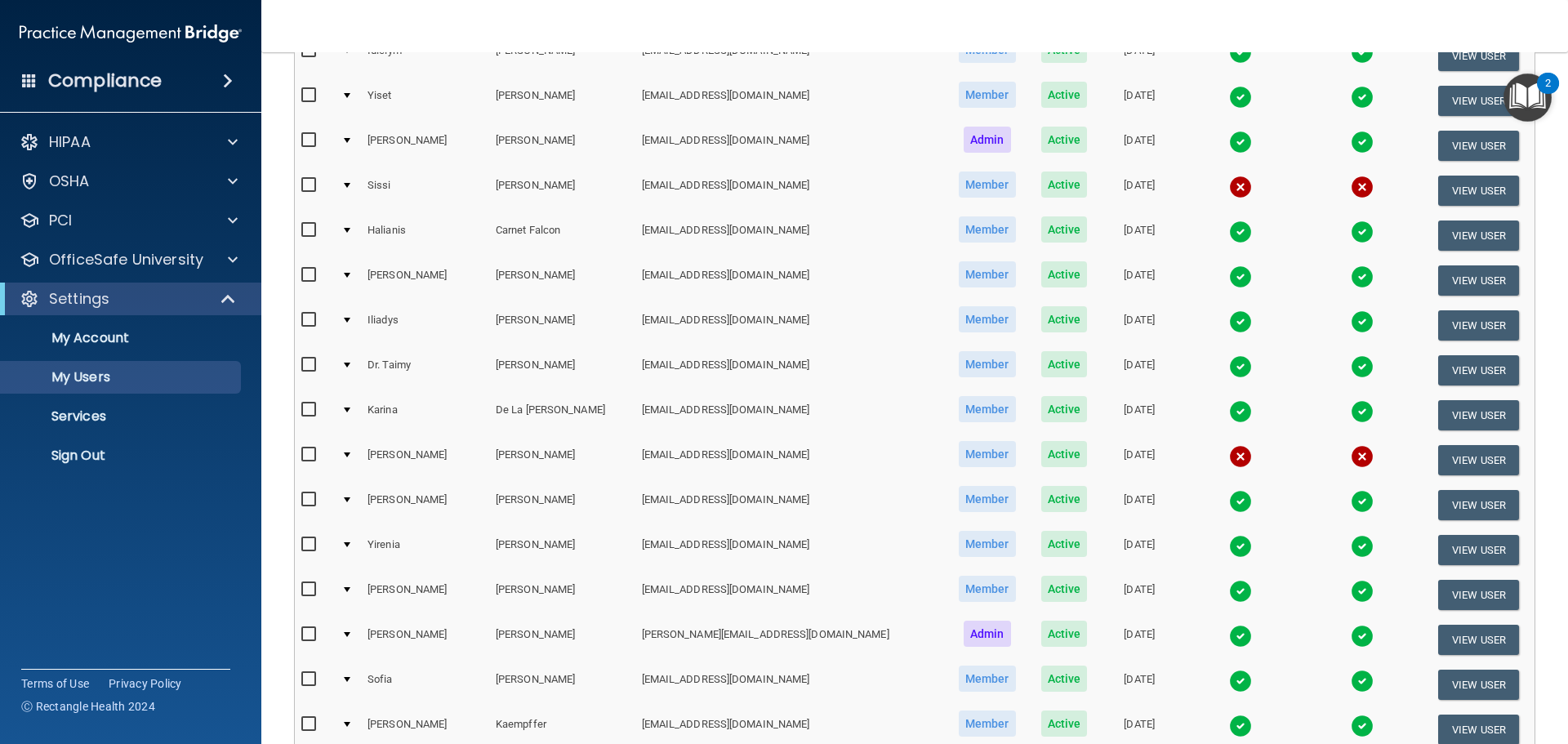
scroll to position [82, 0]
